Goal: Information Seeking & Learning: Learn about a topic

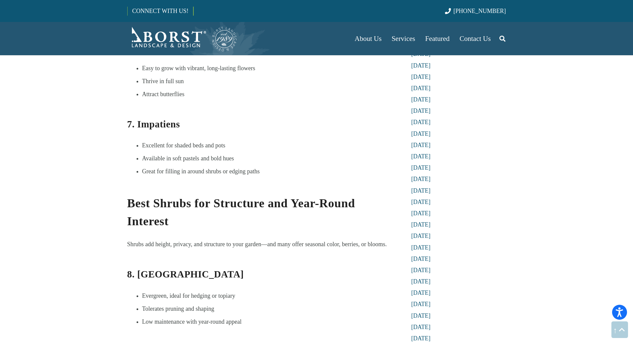
scroll to position [1229, 0]
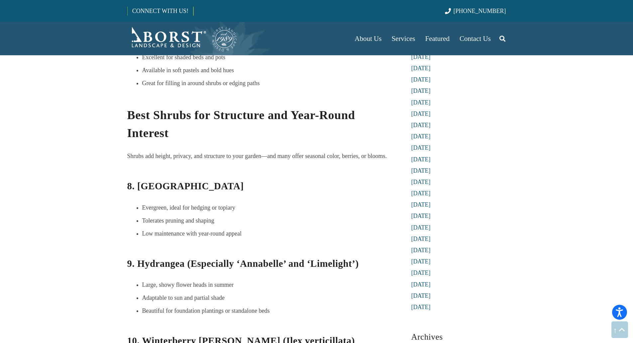
click at [96, 128] on section "Best Plants for New Jersey Gardens: Beautiful, Hardy Picks for Every Season 4 m…" at bounding box center [316, 292] width 633 height 3043
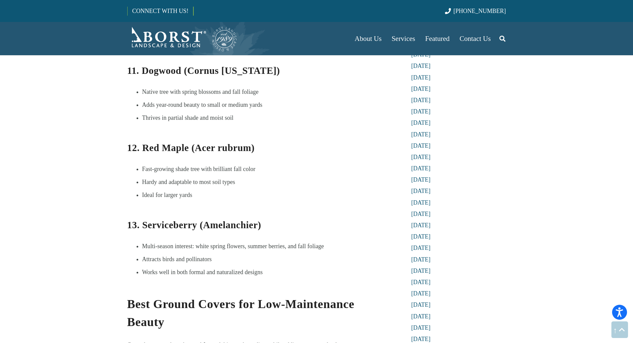
scroll to position [1659, 0]
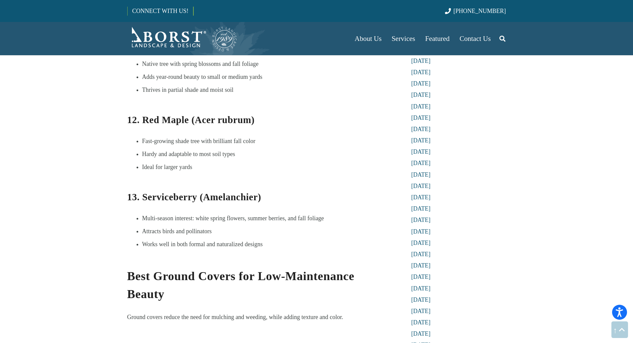
drag, startPoint x: 318, startPoint y: 166, endPoint x: 325, endPoint y: 167, distance: 6.7
click at [320, 213] on li "Multi-season interest: white spring flowers, summer berries, and fall foliage" at bounding box center [267, 218] width 250 height 10
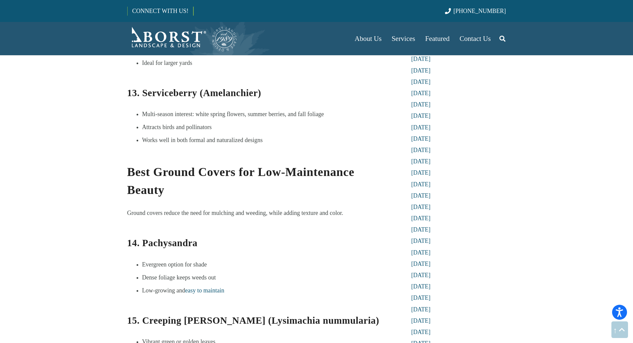
scroll to position [1770, 0]
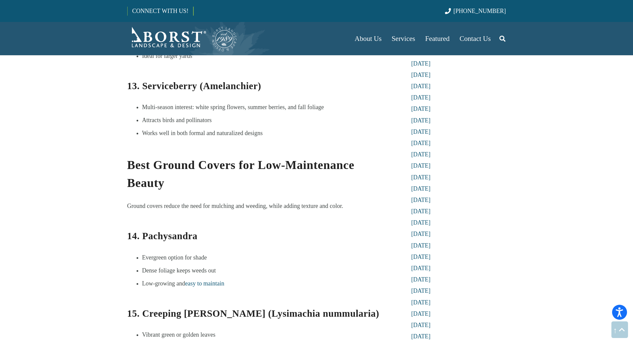
drag, startPoint x: 267, startPoint y: 200, endPoint x: 236, endPoint y: 207, distance: 32.3
click at [269, 252] on li "Evergreen option for shade" at bounding box center [267, 257] width 250 height 10
click at [164, 230] on b "14. Pachysandra" at bounding box center [162, 235] width 70 height 11
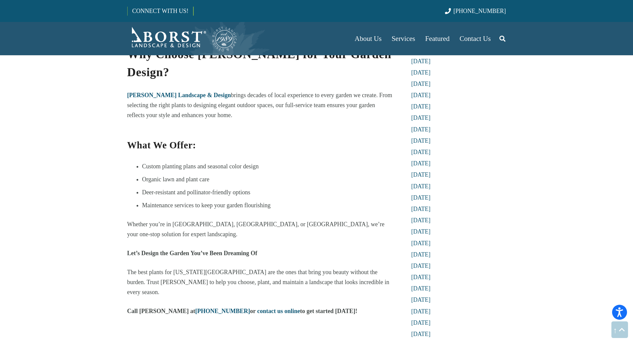
scroll to position [2244, 0]
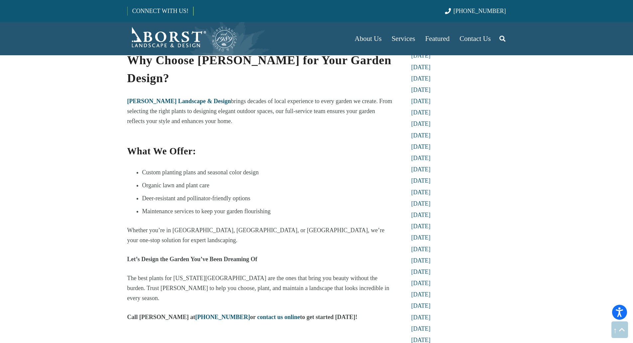
click at [181, 256] on b "Let’s Design the Garden You’ve Been Dreaming Of" at bounding box center [192, 259] width 130 height 7
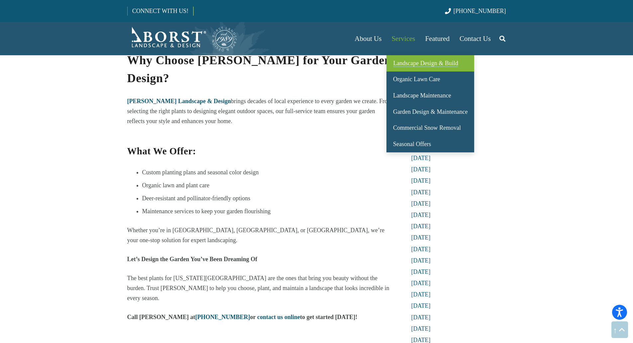
click at [437, 70] on link "Landscape Design & Build" at bounding box center [431, 63] width 88 height 16
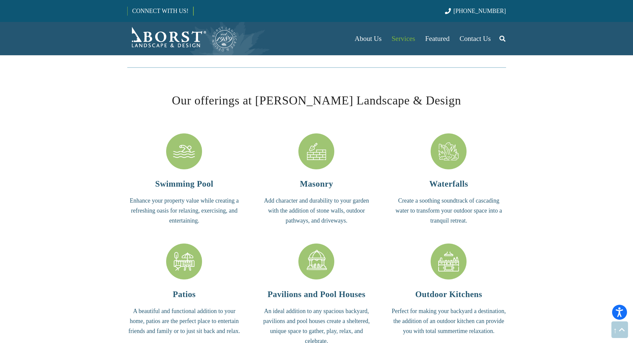
scroll to position [1330, 0]
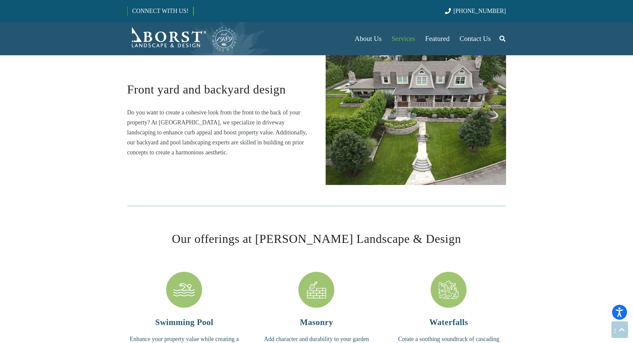
click at [385, 108] on img "dji_fly_202320719_100056_486_1689775266829_photo" at bounding box center [416, 119] width 180 height 132
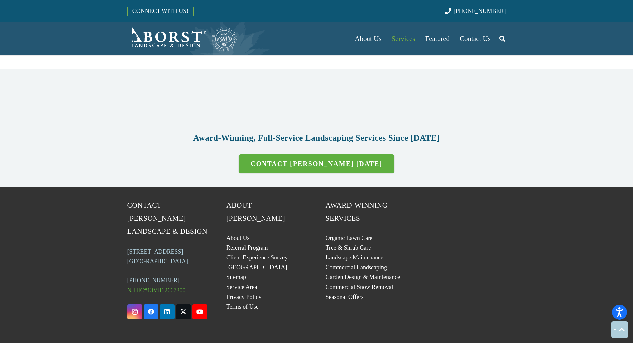
scroll to position [1884, 0]
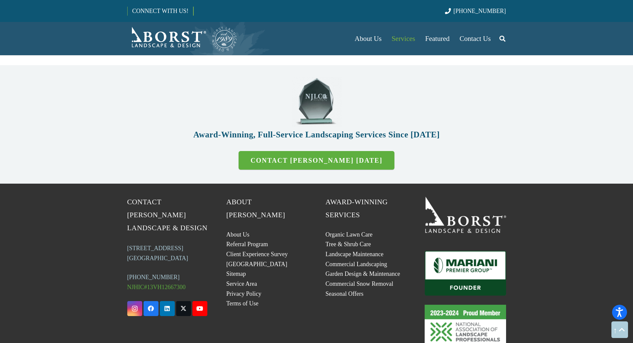
click at [238, 231] on ul "About Us Referral Program Client Experience Survey Plant Library Sitemap Servic…" at bounding box center [266, 268] width 81 height 77
click at [239, 261] on link "[GEOGRAPHIC_DATA]" at bounding box center [256, 264] width 61 height 7
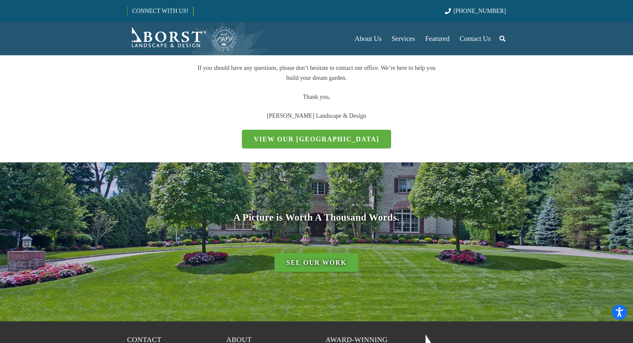
scroll to position [222, 0]
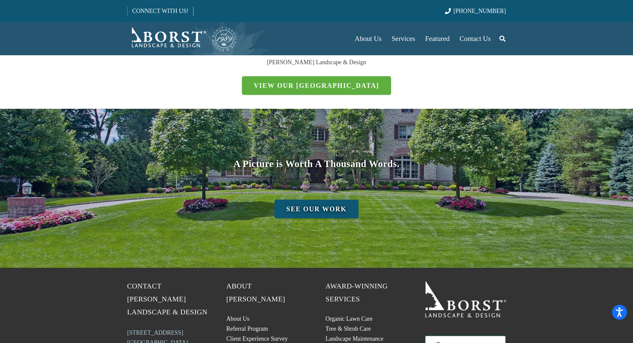
click at [343, 208] on link "See Our Work" at bounding box center [317, 208] width 84 height 19
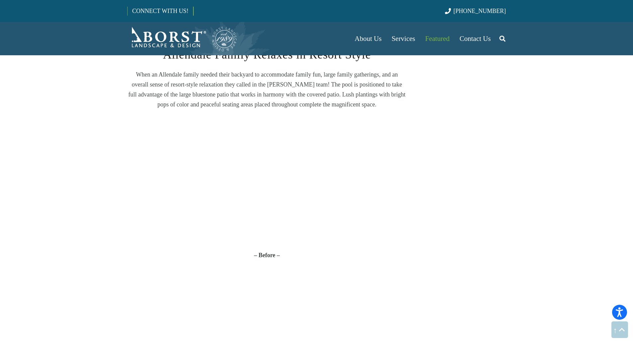
scroll to position [1644, 0]
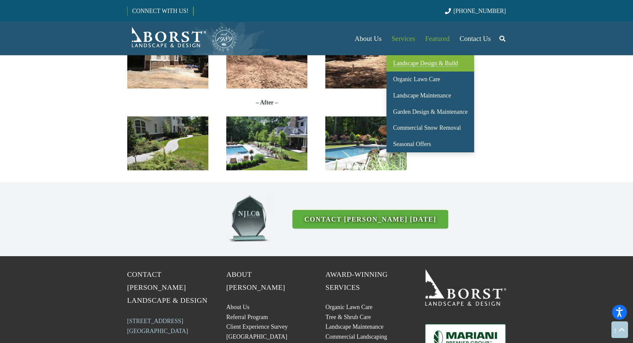
click at [448, 64] on span "Landscape Design & Build" at bounding box center [425, 63] width 65 height 7
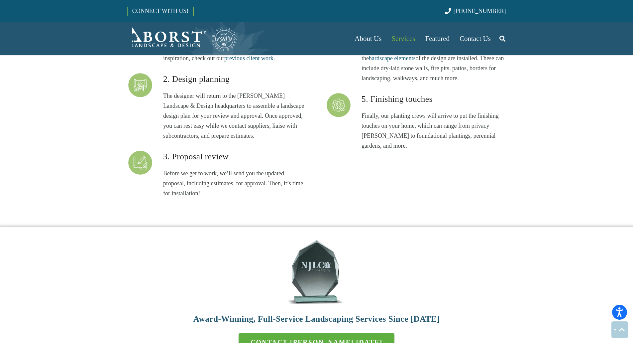
scroll to position [1773, 0]
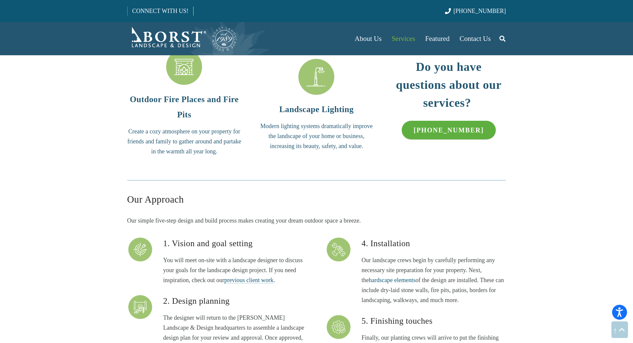
click at [250, 282] on span "previous client work" at bounding box center [248, 280] width 49 height 7
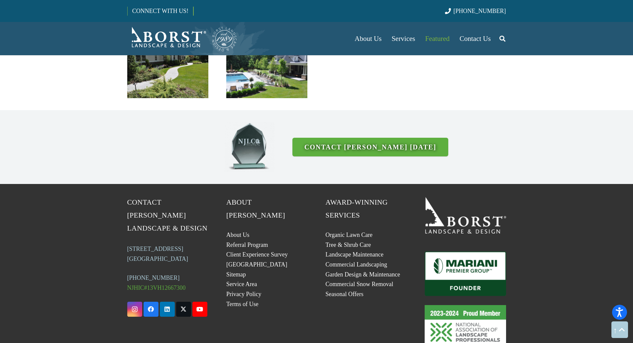
scroll to position [1755, 0]
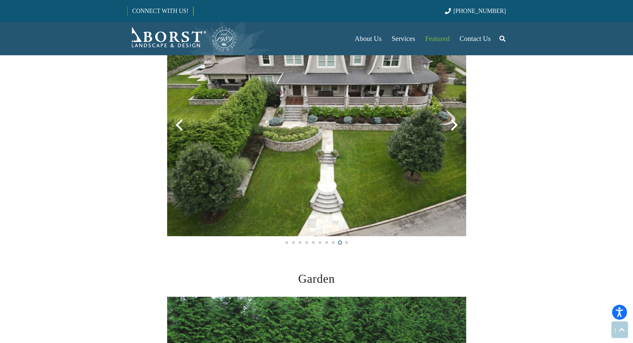
click at [444, 131] on div at bounding box center [454, 125] width 24 height 24
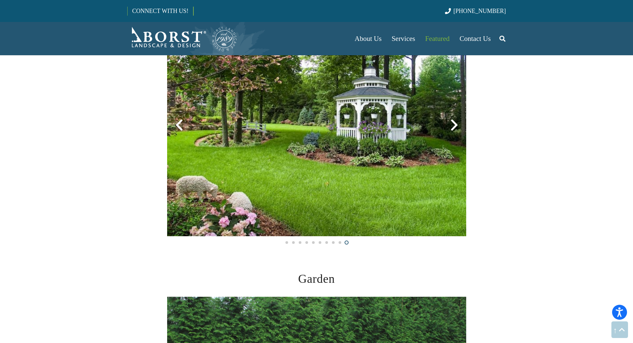
click at [444, 131] on div at bounding box center [454, 125] width 24 height 24
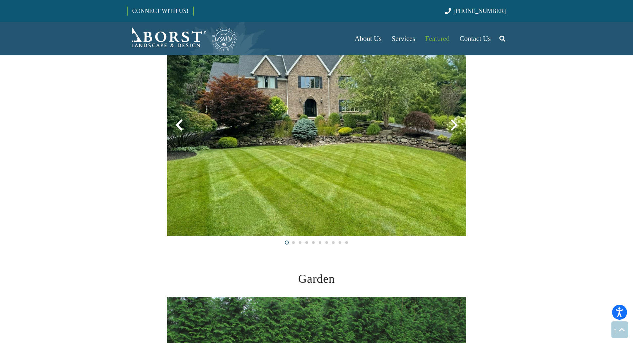
click at [444, 131] on div at bounding box center [454, 125] width 24 height 24
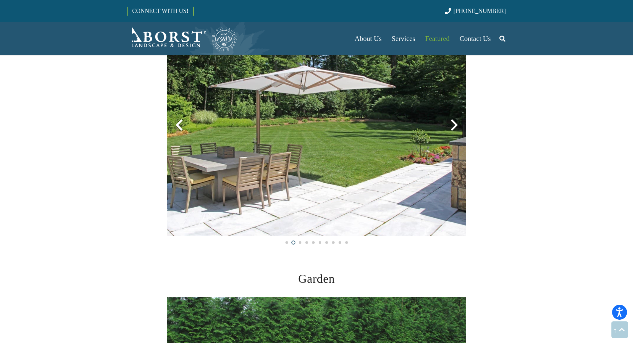
click at [444, 131] on div at bounding box center [454, 125] width 24 height 24
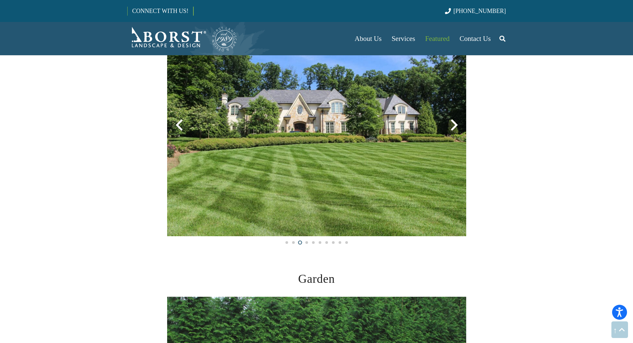
click at [444, 131] on div at bounding box center [454, 125] width 24 height 24
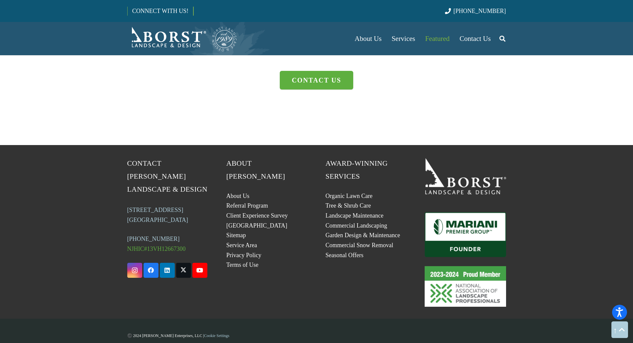
scroll to position [1923, 0]
